Goal: Information Seeking & Learning: Learn about a topic

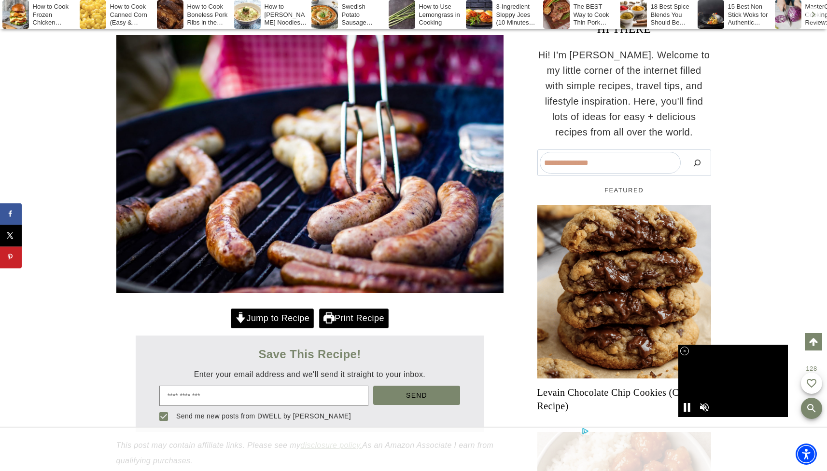
scroll to position [203, 0]
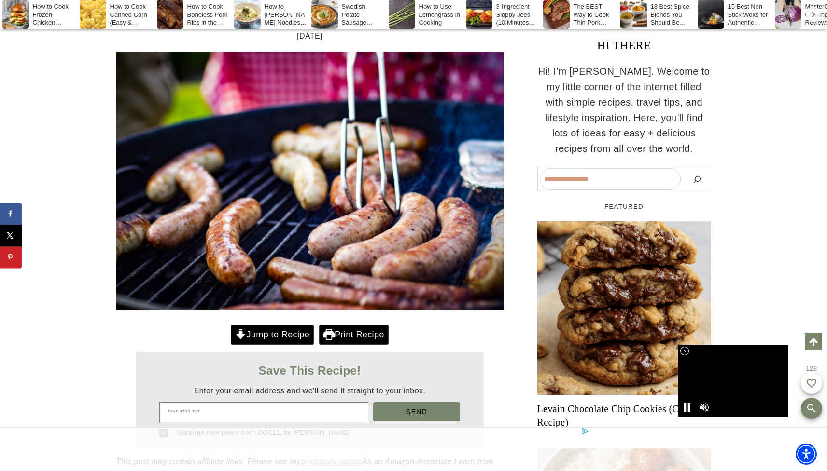
click at [683, 350] on icon at bounding box center [684, 351] width 8 height 8
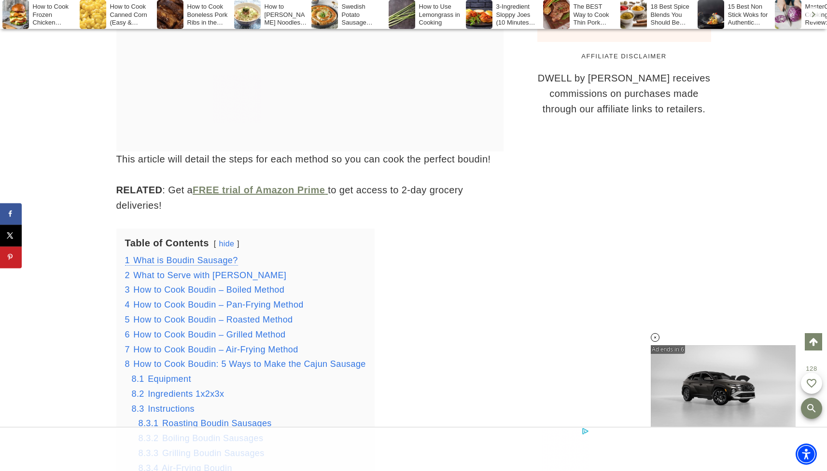
scroll to position [0, 0]
click at [220, 256] on span "What is Boudin Sausage?" at bounding box center [185, 261] width 104 height 10
